Goal: Check status: Check status

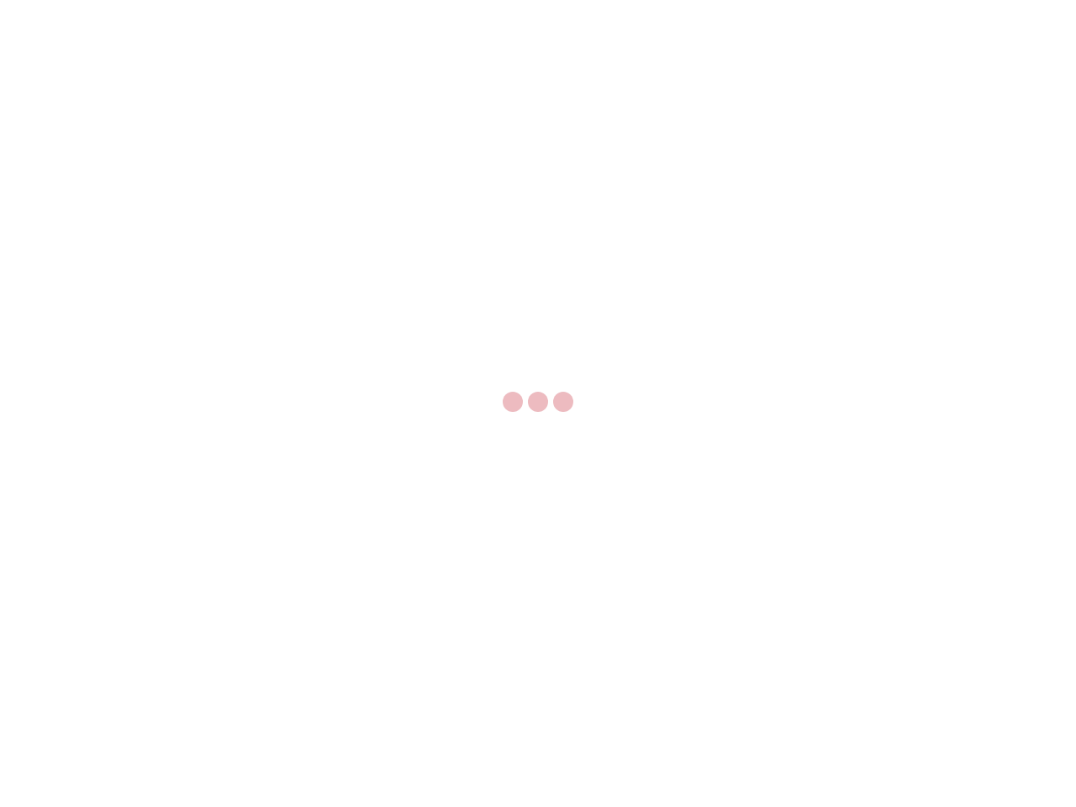
select select "US"
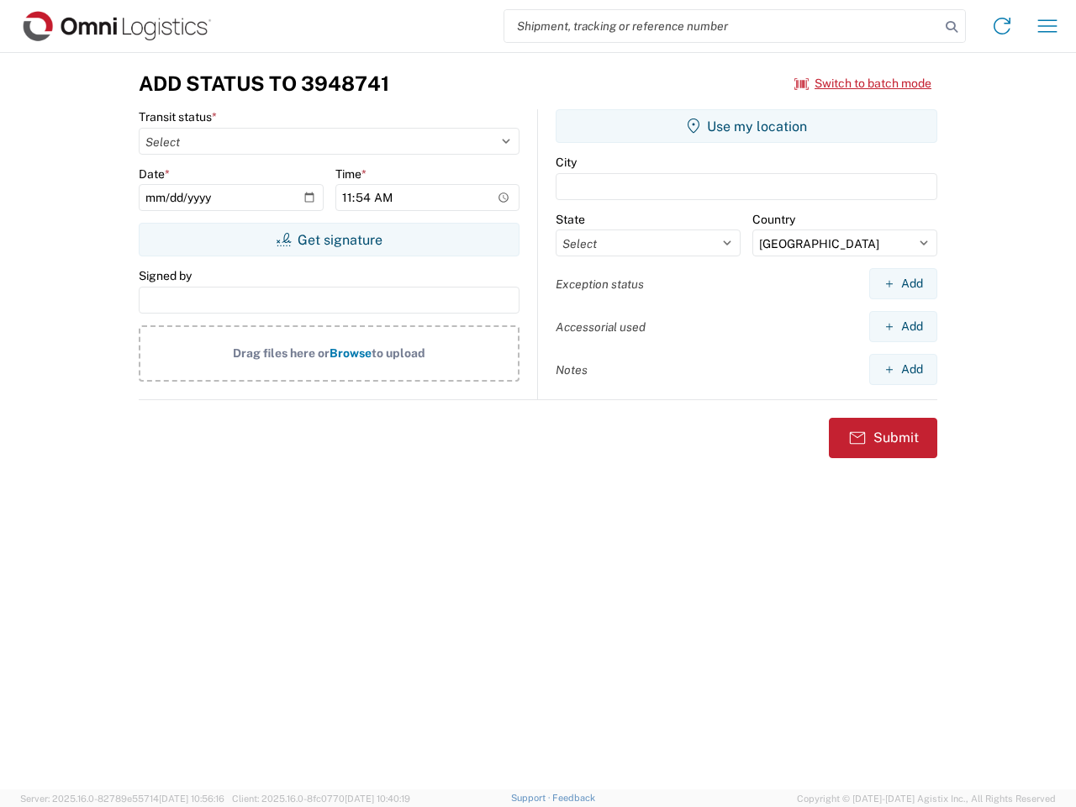
click at [722, 26] on input "search" at bounding box center [721, 26] width 435 height 32
click at [951, 27] on icon at bounding box center [951, 27] width 24 height 24
click at [1002, 26] on icon at bounding box center [1001, 26] width 27 height 27
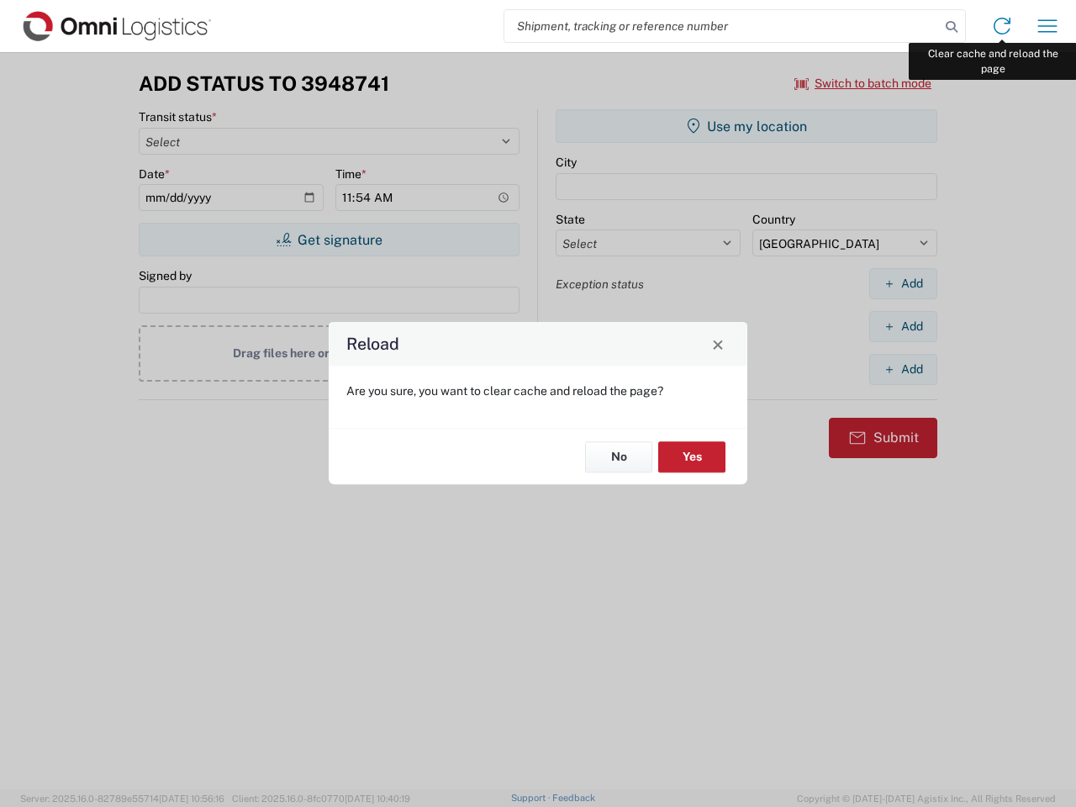
click at [1047, 26] on div "Reload Are you sure, you want to clear cache and reload the page? No Yes" at bounding box center [538, 403] width 1076 height 807
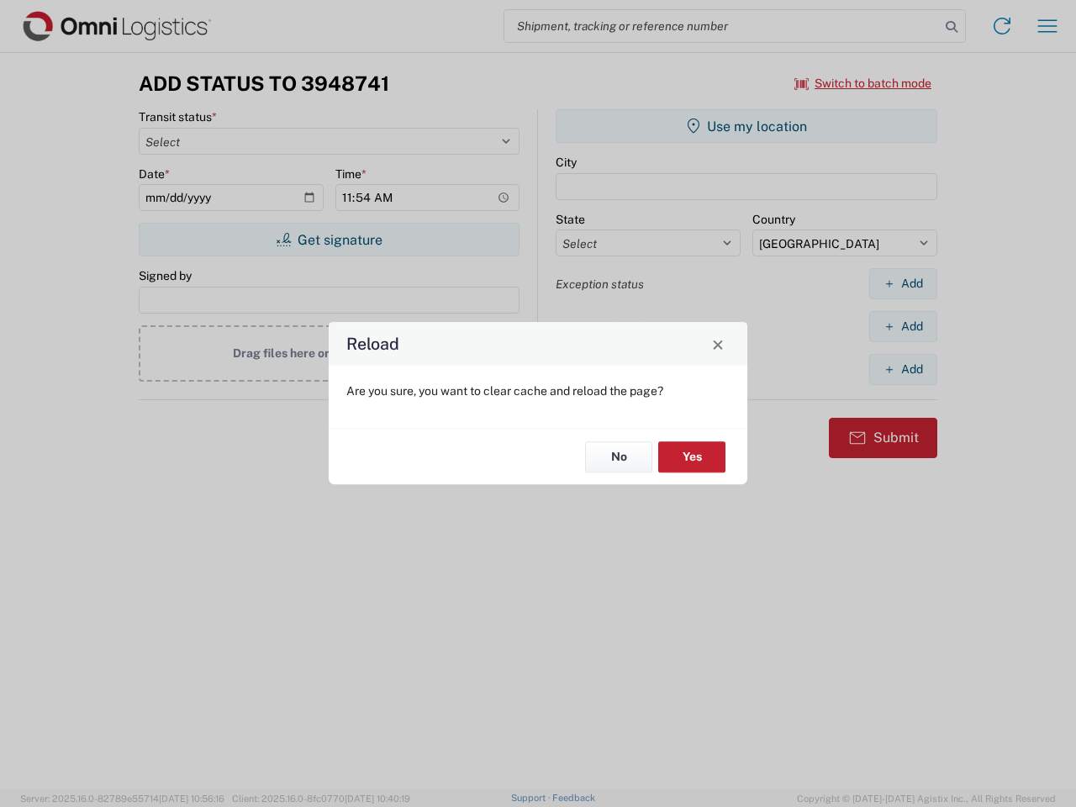
click at [863, 83] on div "Reload Are you sure, you want to clear cache and reload the page? No Yes" at bounding box center [538, 403] width 1076 height 807
click at [329, 239] on div "Reload Are you sure, you want to clear cache and reload the page? No Yes" at bounding box center [538, 403] width 1076 height 807
click at [746, 126] on div "Reload Are you sure, you want to clear cache and reload the page? No Yes" at bounding box center [538, 403] width 1076 height 807
click at [902, 283] on div "Reload Are you sure, you want to clear cache and reload the page? No Yes" at bounding box center [538, 403] width 1076 height 807
click at [902, 326] on div "Reload Are you sure, you want to clear cache and reload the page? No Yes" at bounding box center [538, 403] width 1076 height 807
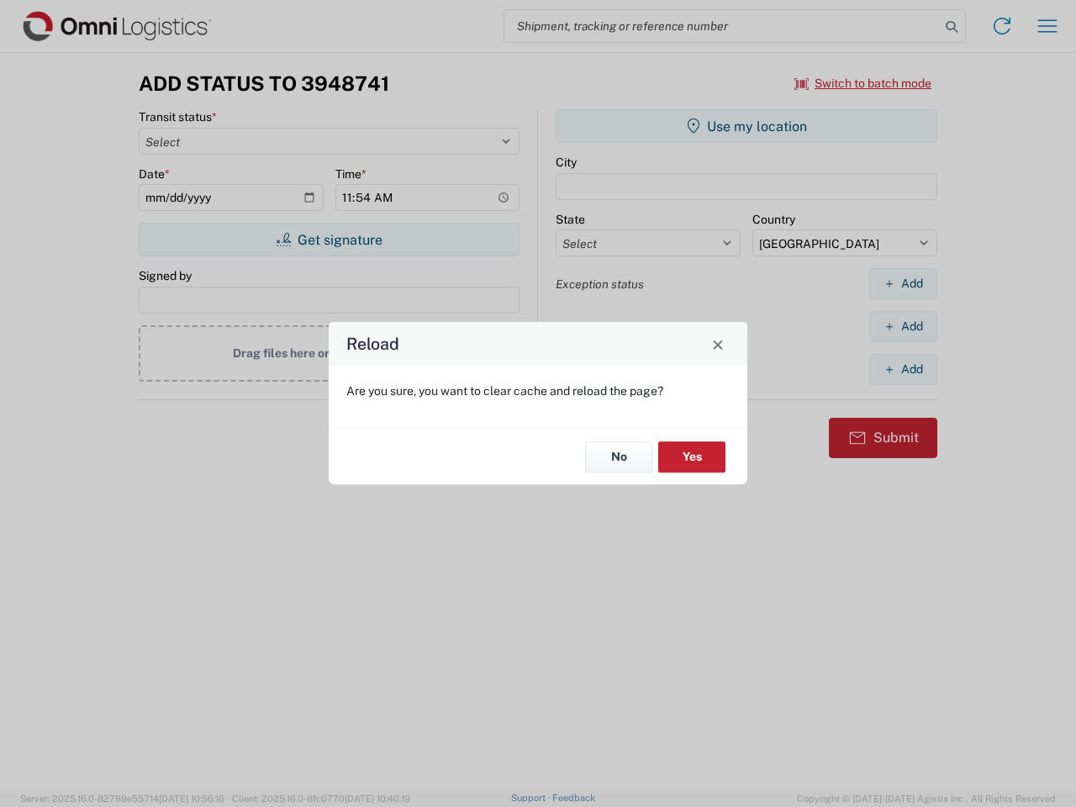
click at [902, 369] on div "Reload Are you sure, you want to clear cache and reload the page? No Yes" at bounding box center [538, 403] width 1076 height 807
